Goal: Obtain resource: Obtain resource

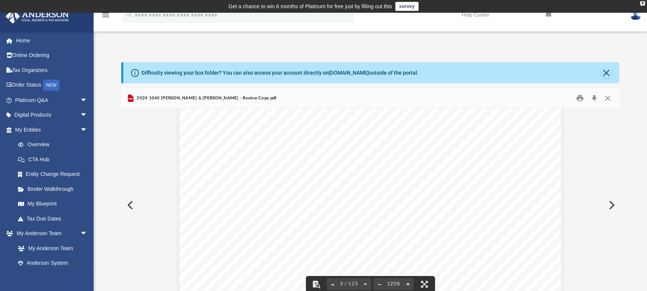
scroll to position [1104, 0]
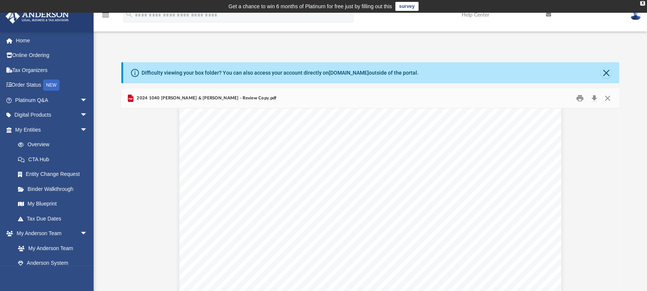
click at [223, 255] on div "426301 [DATE] Tax Year Tax Year [DATE] Increase (Decrease) Description 2023 Nam…" at bounding box center [370, 268] width 382 height 494
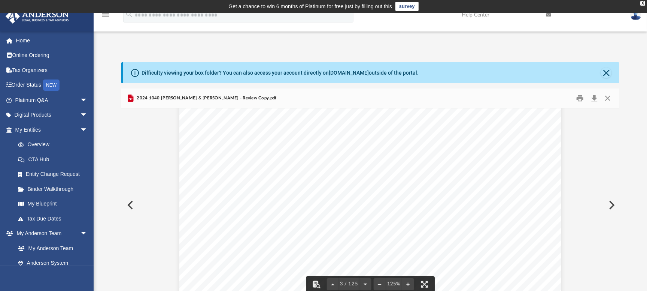
click at [224, 254] on div "426301 [DATE] Tax Year Tax Year [DATE] Increase (Decrease) Description 2023 Nam…" at bounding box center [370, 268] width 382 height 494
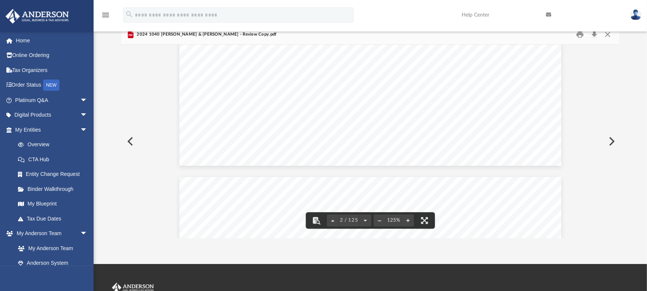
scroll to position [706, 0]
click at [594, 35] on button "Download" at bounding box center [594, 34] width 13 height 12
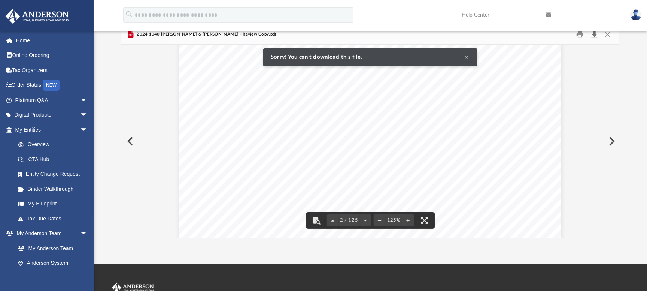
scroll to position [759, 0]
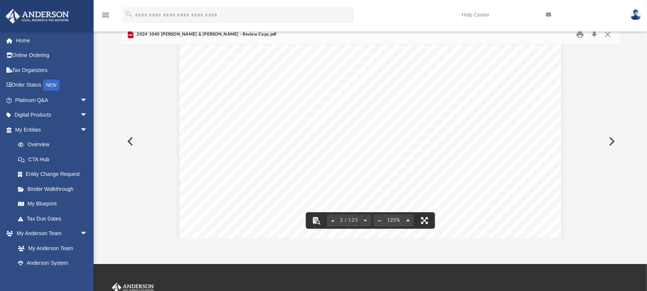
click at [426, 219] on button "File preview" at bounding box center [424, 220] width 16 height 16
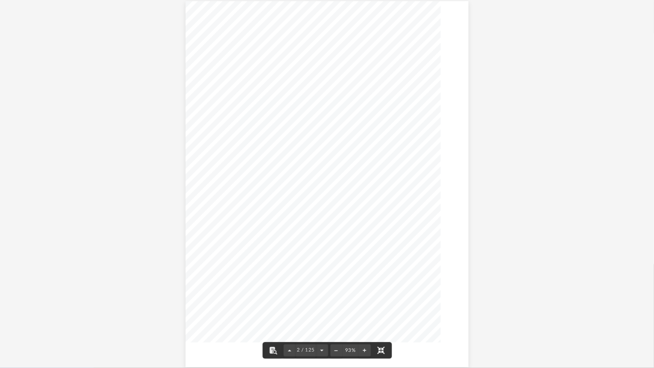
scroll to position [377, 0]
click at [363, 290] on button "File preview" at bounding box center [364, 350] width 12 height 16
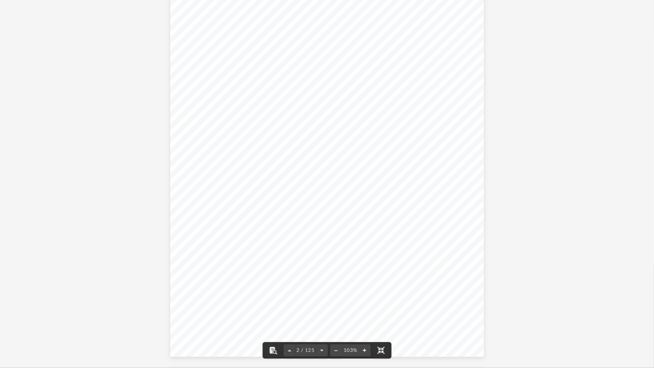
click at [363, 290] on button "File preview" at bounding box center [364, 350] width 12 height 16
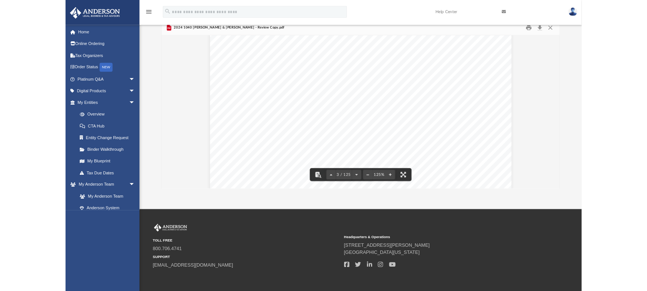
scroll to position [1011, 0]
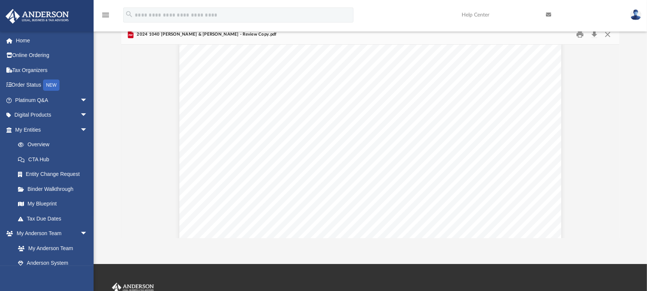
scroll to position [866, 0]
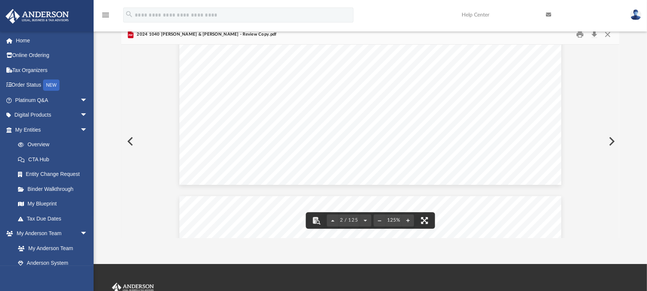
click at [423, 223] on button "File preview" at bounding box center [424, 220] width 16 height 16
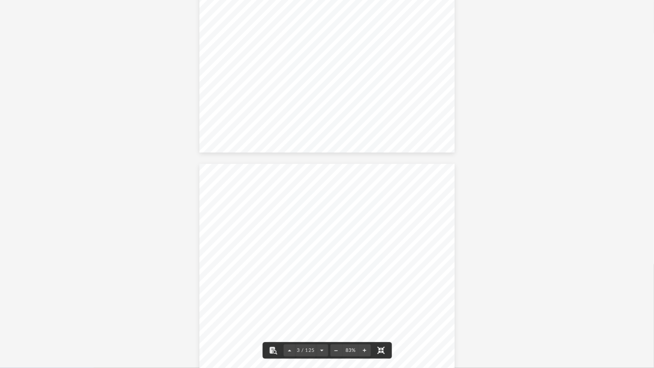
scroll to position [754, 0]
click at [365, 290] on button "File preview" at bounding box center [364, 350] width 12 height 16
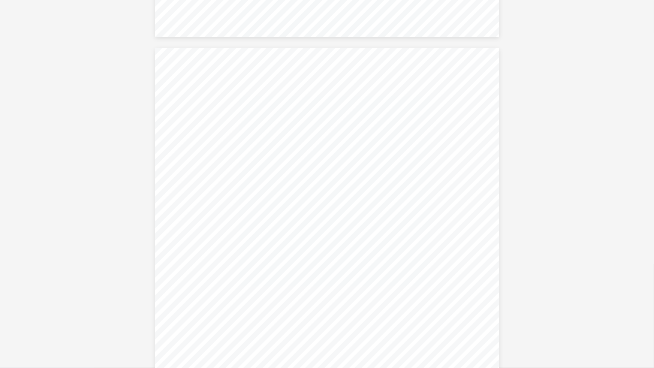
scroll to position [11839, 0]
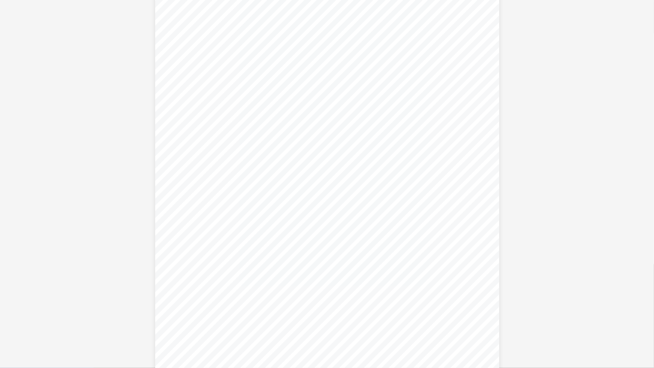
scroll to position [24713, 0]
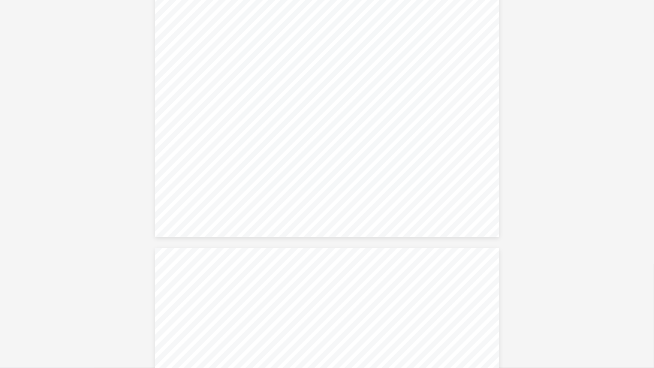
scroll to position [33526, 0]
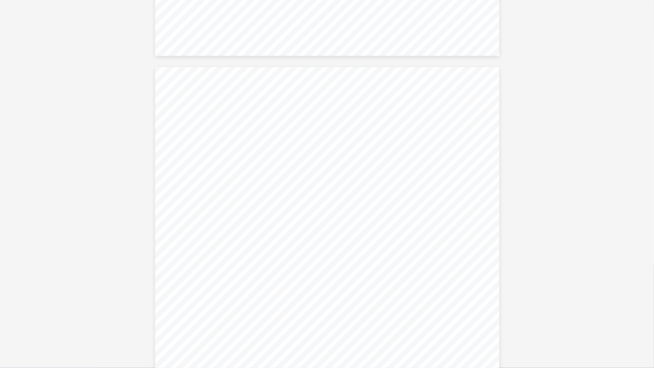
scroll to position [42409, 0]
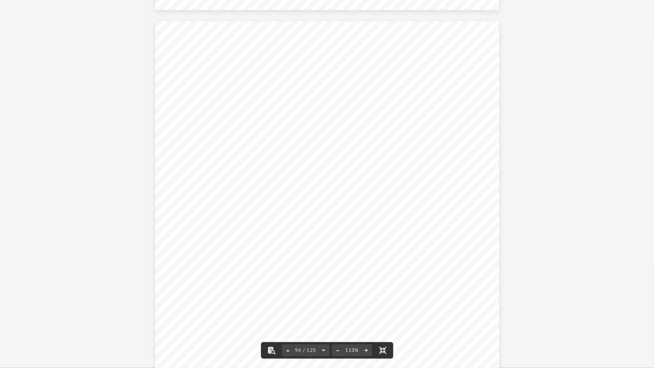
click at [441, 290] on div "REVIEW COPY ~~~~~~~~~~~~~~~~~~~~~~~~~~~~~~~~~~~~~~~~~~~~~~~~~~~~~~~~~~~~~~~~~~~…" at bounding box center [327, 243] width 344 height 445
click at [494, 269] on div "REVIEW COPY ~~~~~~~~~~~~~~~~~~~~~~~~~~~~~~~~~~~~~~~~~~~~~~~~~~~~~~~~~~~~~~~~~~~…" at bounding box center [327, 246] width 344 height 445
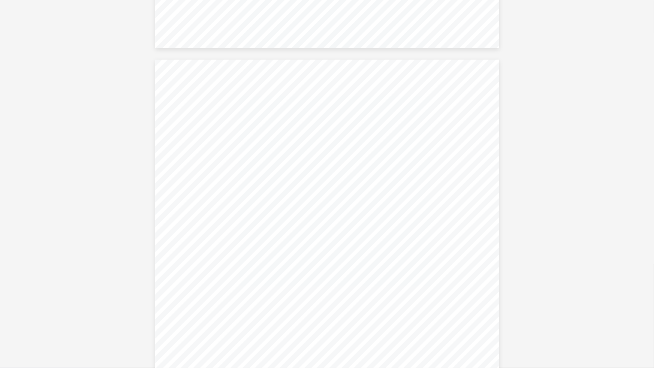
scroll to position [51545, 0]
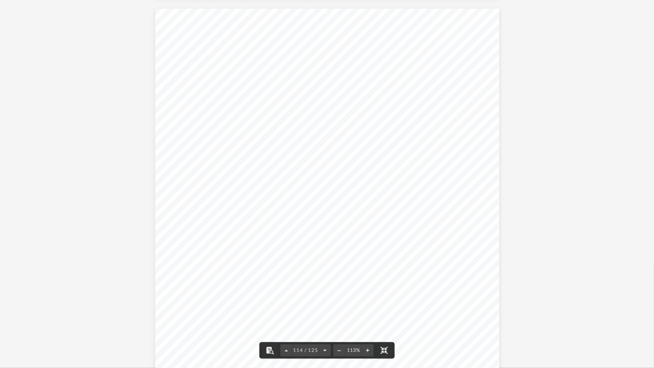
click at [440, 254] on div "REVIEW COPY ~~~~~~~~~~~~~~~~~~~~~~~~~~~~~~~~~~~~~~~~~~~~~~~~~~~~~~~~~~~~~~~~~~~…" at bounding box center [327, 231] width 344 height 445
click at [407, 266] on div "445011 [DATE] (INCOME STATEMENT A) (INCOME STATEMENT B) (INCOME STATEMENT C) WI…" at bounding box center [327, 119] width 344 height 445
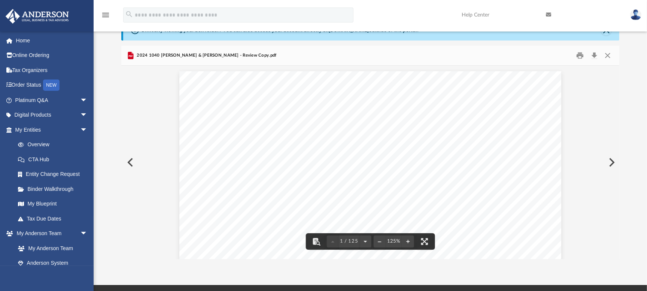
scroll to position [0, 0]
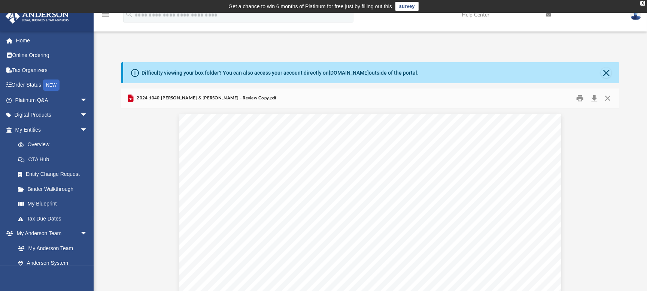
click at [574, 50] on div "Difficulty viewing your box folder? You can also access your account directly o…" at bounding box center [371, 173] width 554 height 255
